Goal: Transaction & Acquisition: Purchase product/service

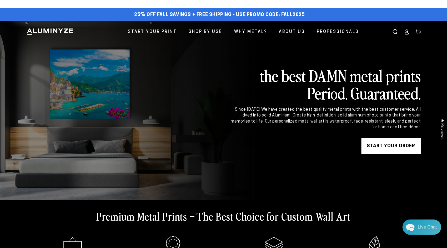
click at [391, 145] on div "Close dialog Get 35% Off + Free Shipping on Your First Order! Plus, enjoy early…" at bounding box center [223, 124] width 447 height 248
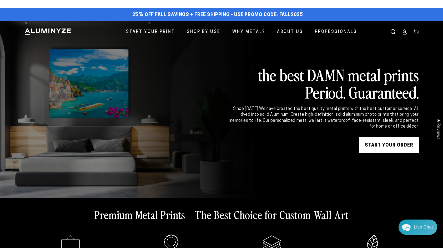
click at [391, 145] on link "START YOUR Order" at bounding box center [388, 145] width 59 height 16
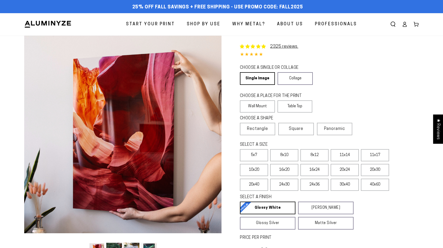
select select "**********"
click at [347, 155] on label "11x14" at bounding box center [345, 155] width 28 height 12
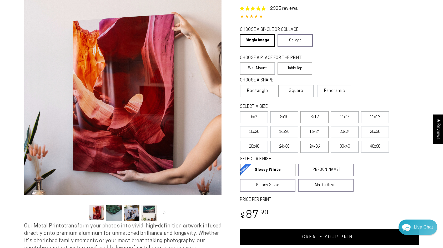
scroll to position [26, 0]
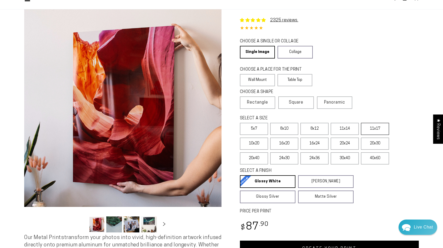
click at [375, 128] on label "11x17" at bounding box center [375, 129] width 28 height 12
click at [256, 142] on label "10x20" at bounding box center [254, 143] width 28 height 12
click at [287, 143] on label "16x20" at bounding box center [284, 143] width 28 height 12
click at [256, 142] on label "10x20" at bounding box center [254, 143] width 28 height 12
click at [347, 131] on label "11x14" at bounding box center [345, 129] width 28 height 12
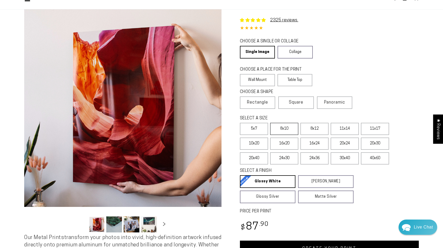
click at [283, 128] on label "8x10" at bounding box center [284, 129] width 28 height 12
